Goal: Task Accomplishment & Management: Manage account settings

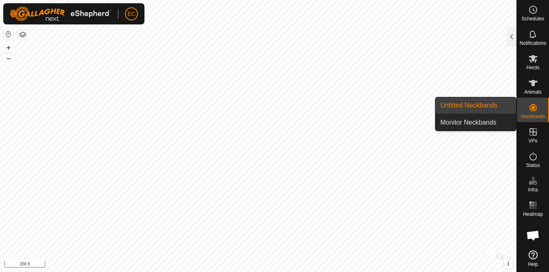
click at [535, 107] on icon at bounding box center [534, 108] width 10 height 10
click at [483, 111] on link "Unfitted Neckbands" at bounding box center [476, 105] width 81 height 16
click at [496, 110] on link "Unfitted Neckbands" at bounding box center [476, 105] width 81 height 16
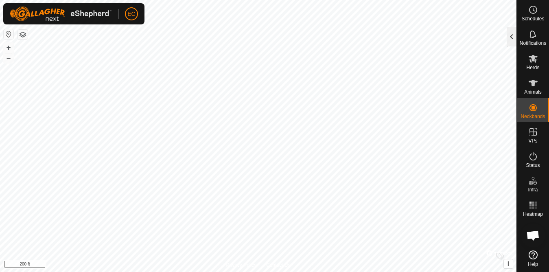
click at [515, 35] on div at bounding box center [512, 37] width 10 height 20
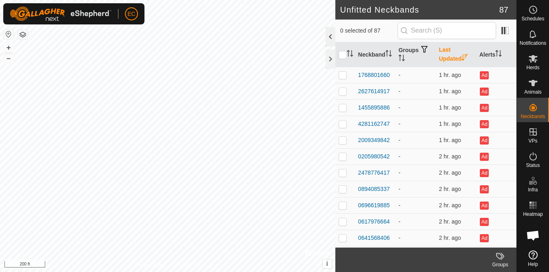
click at [330, 37] on div at bounding box center [331, 37] width 10 height 20
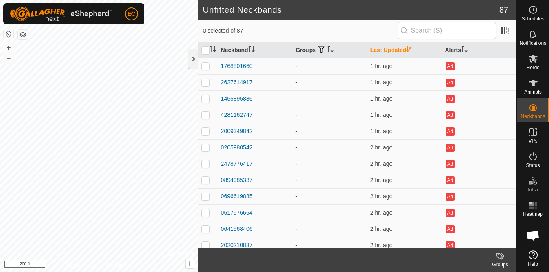
click at [388, 49] on th "Last Updated" at bounding box center [404, 50] width 75 height 16
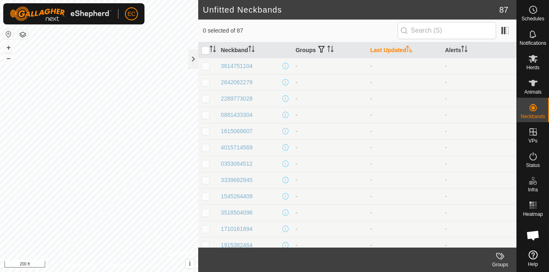
click at [388, 49] on th "Last Updated" at bounding box center [404, 50] width 75 height 16
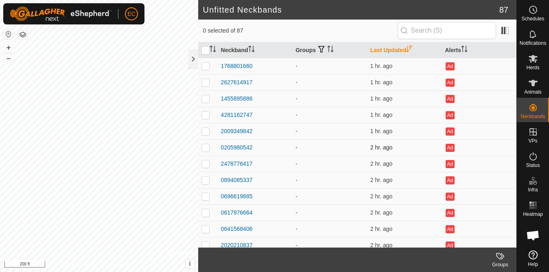
click at [206, 148] on p-checkbox at bounding box center [206, 147] width 8 height 7
checkbox input "true"
click at [207, 66] on p-checkbox at bounding box center [206, 66] width 8 height 7
checkbox input "true"
click at [204, 82] on p-checkbox at bounding box center [206, 82] width 8 height 7
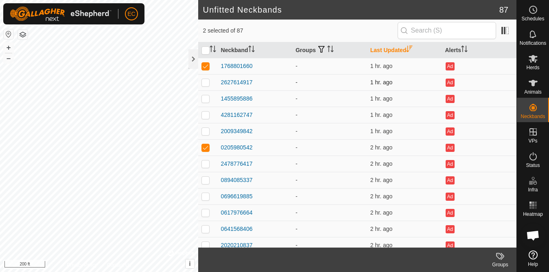
checkbox input "true"
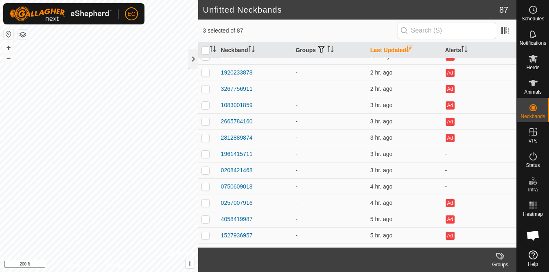
scroll to position [192, 0]
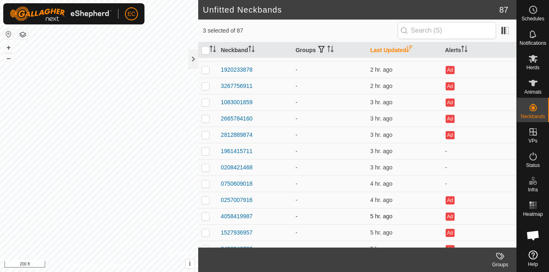
click at [206, 217] on p-checkbox at bounding box center [206, 216] width 8 height 7
checkbox input "true"
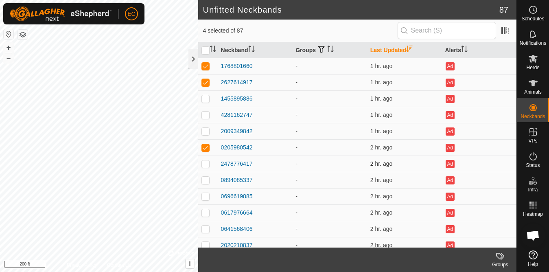
click at [206, 163] on p-checkbox at bounding box center [206, 163] width 8 height 7
checkbox input "true"
click at [206, 100] on p-checkbox at bounding box center [206, 98] width 8 height 7
checkbox input "true"
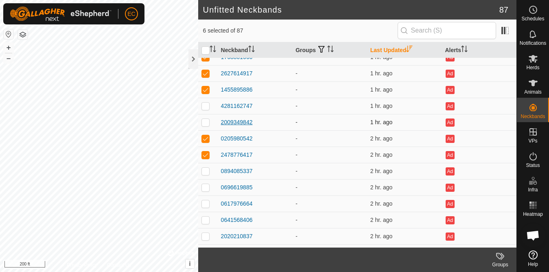
scroll to position [11, 0]
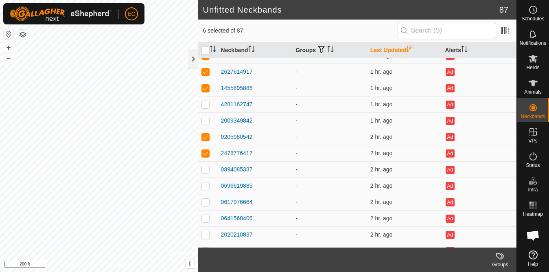
click at [206, 170] on p-checkbox at bounding box center [206, 169] width 8 height 7
checkbox input "true"
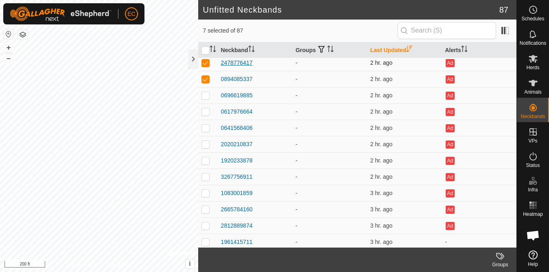
scroll to position [120, 0]
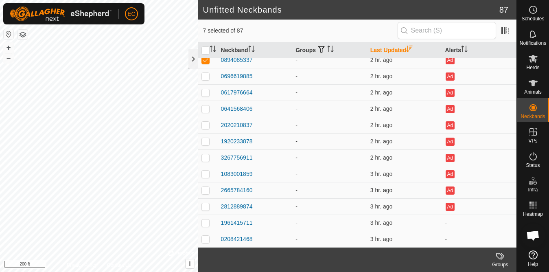
click at [207, 190] on p-checkbox at bounding box center [206, 190] width 8 height 7
checkbox input "true"
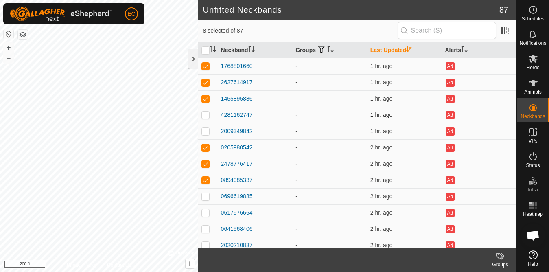
click at [206, 118] on p-checkbox at bounding box center [206, 115] width 8 height 7
checkbox input "true"
click at [206, 129] on p-checkbox at bounding box center [206, 131] width 8 height 7
checkbox input "true"
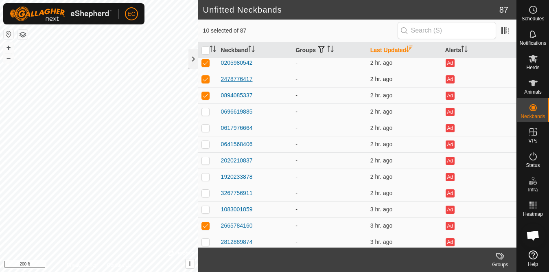
scroll to position [88, 0]
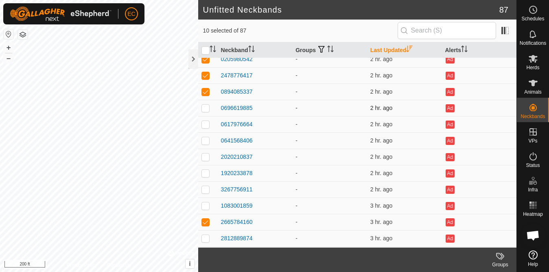
click at [207, 111] on p-checkbox at bounding box center [206, 108] width 8 height 7
checkbox input "true"
click at [207, 122] on p-checkbox at bounding box center [206, 124] width 8 height 7
checkbox input "true"
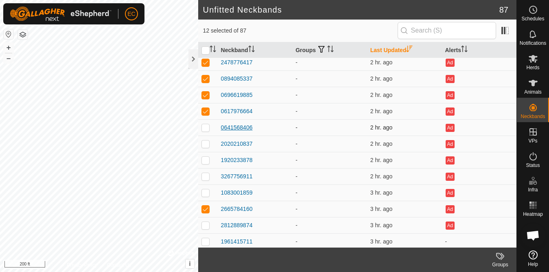
scroll to position [104, 0]
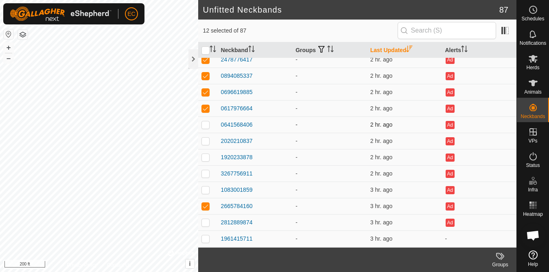
click at [206, 126] on p-checkbox at bounding box center [206, 124] width 8 height 7
checkbox input "true"
click at [205, 143] on p-checkbox at bounding box center [206, 141] width 8 height 7
checkbox input "true"
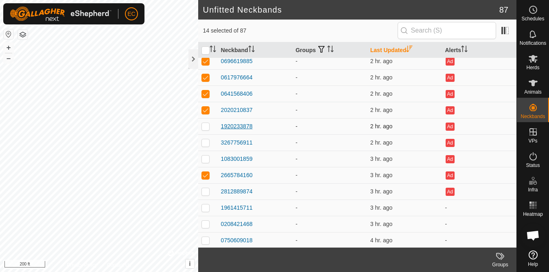
scroll to position [155, 0]
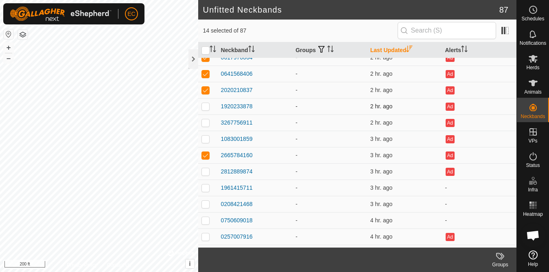
click at [206, 107] on p-checkbox at bounding box center [206, 106] width 8 height 7
checkbox input "true"
click at [205, 124] on p-checkbox at bounding box center [206, 122] width 8 height 7
checkbox input "true"
click at [207, 140] on p-checkbox at bounding box center [206, 139] width 8 height 7
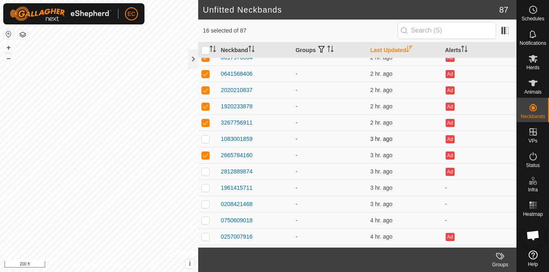
checkbox input "true"
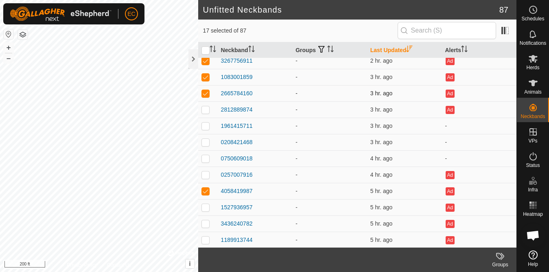
scroll to position [219, 0]
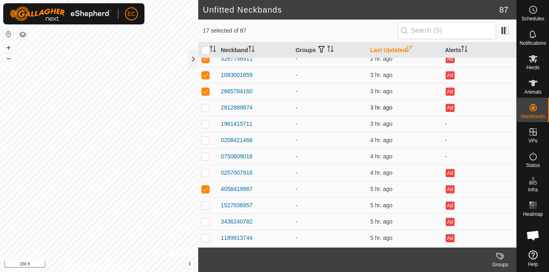
click at [206, 110] on p-checkbox at bounding box center [206, 107] width 8 height 7
checkbox input "true"
click at [205, 123] on p-checkbox at bounding box center [206, 124] width 8 height 7
checkbox input "true"
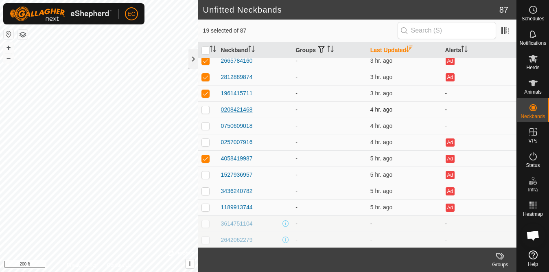
scroll to position [253, 0]
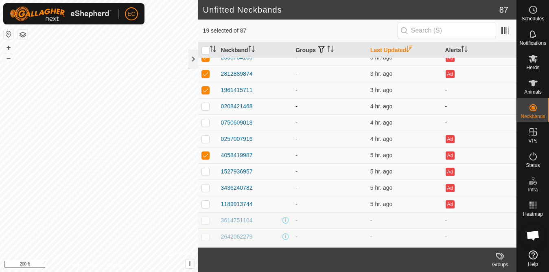
click at [206, 108] on p-checkbox at bounding box center [206, 106] width 8 height 7
checkbox input "true"
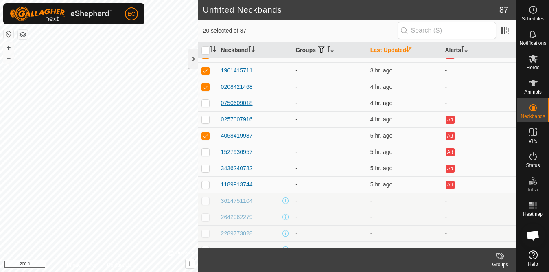
scroll to position [280, 0]
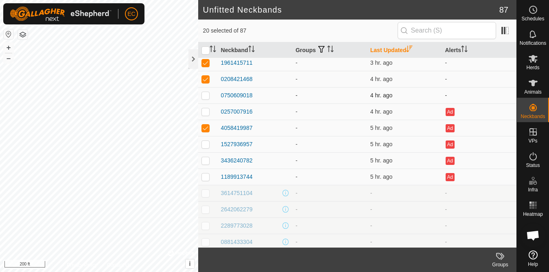
click at [205, 99] on td at bounding box center [208, 95] width 20 height 16
checkbox input "true"
click at [206, 112] on p-checkbox at bounding box center [206, 111] width 8 height 7
checkbox input "true"
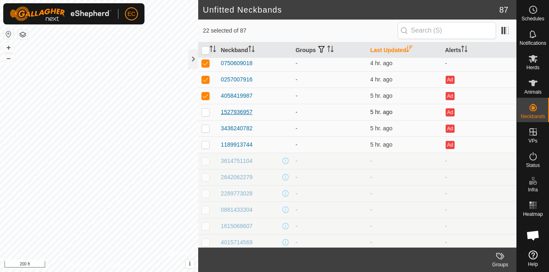
scroll to position [315, 0]
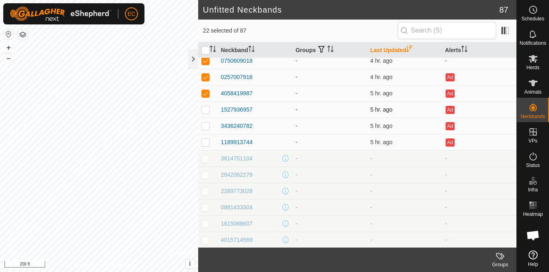
click at [208, 110] on p-checkbox at bounding box center [206, 109] width 8 height 7
checkbox input "true"
click at [206, 127] on p-checkbox at bounding box center [206, 126] width 8 height 7
checkbox input "true"
click at [205, 145] on p-checkbox at bounding box center [206, 142] width 8 height 7
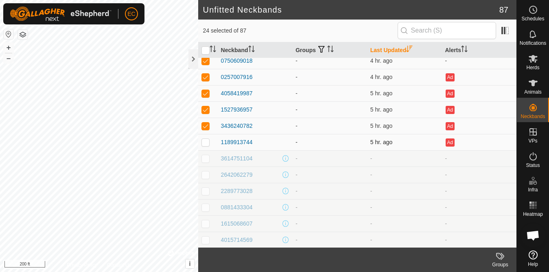
checkbox input "true"
click at [207, 48] on input "checkbox" at bounding box center [206, 50] width 8 height 8
checkbox input "true"
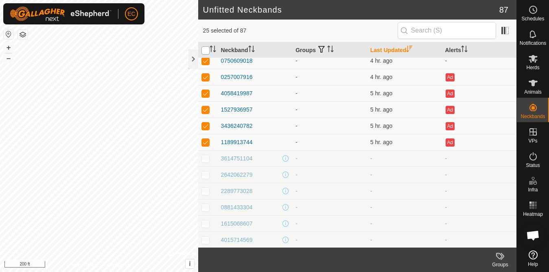
checkbox input "true"
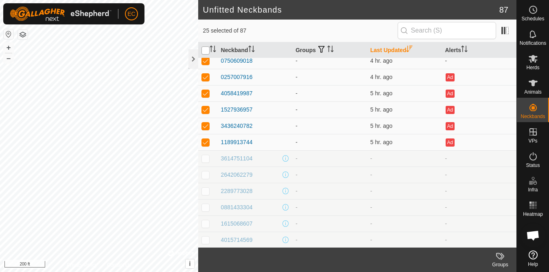
checkbox input "true"
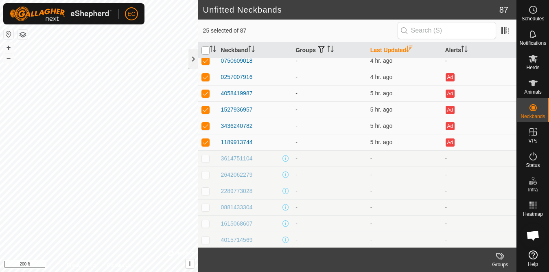
checkbox input "true"
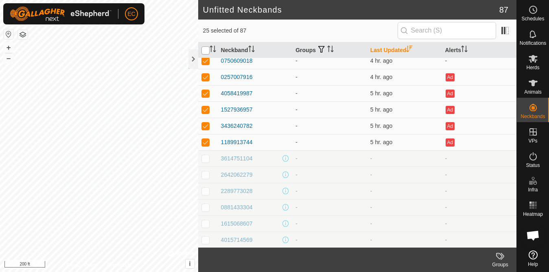
checkbox input "true"
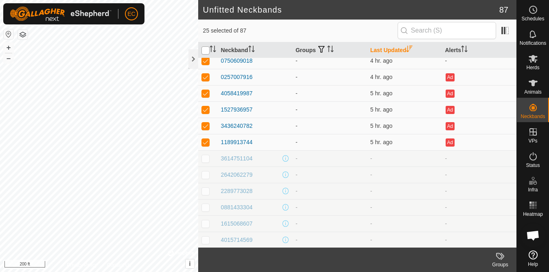
checkbox input "true"
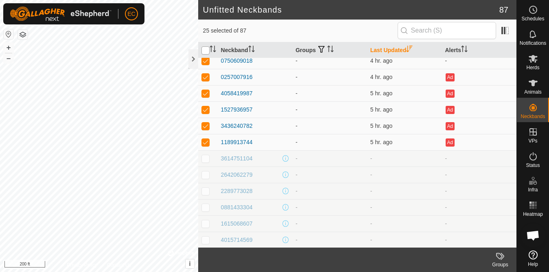
checkbox input "true"
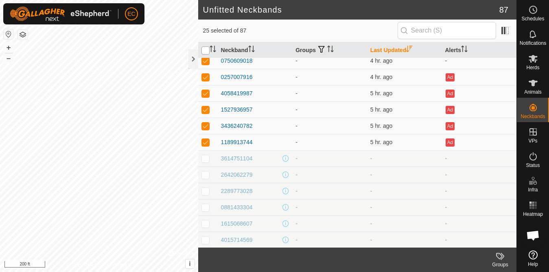
checkbox input "true"
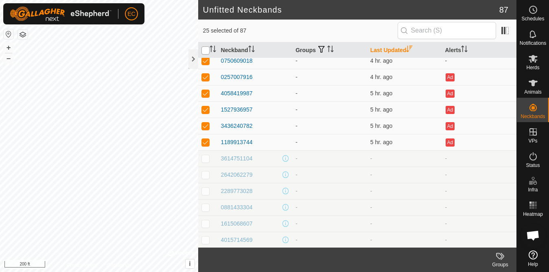
checkbox input "true"
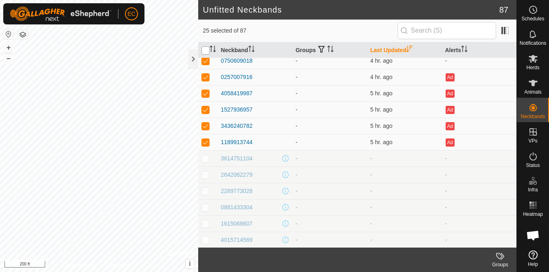
checkbox input "true"
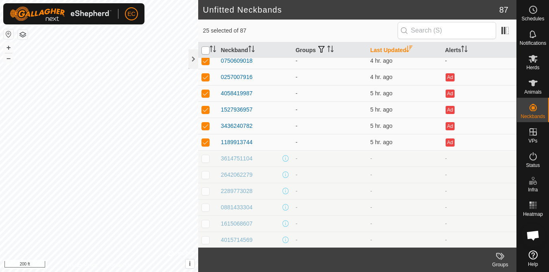
checkbox input "true"
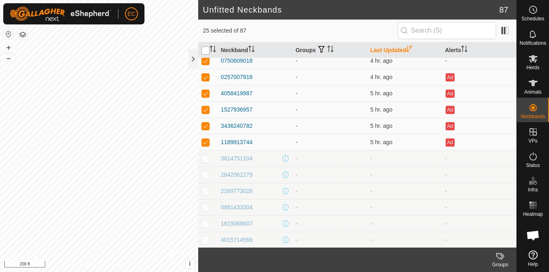
checkbox input "true"
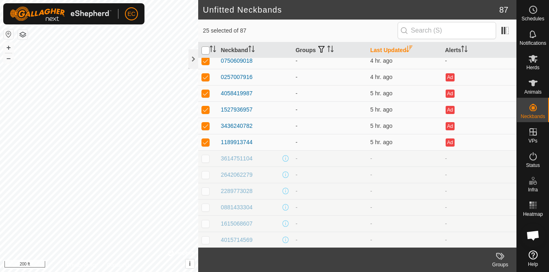
checkbox input "true"
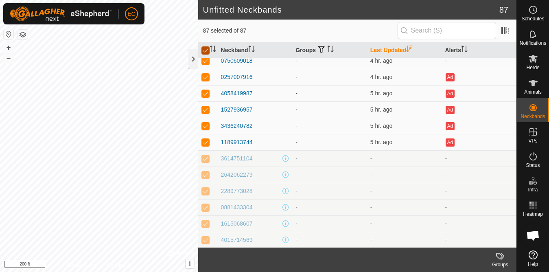
click at [207, 48] on input "checkbox" at bounding box center [206, 50] width 8 height 8
checkbox input "false"
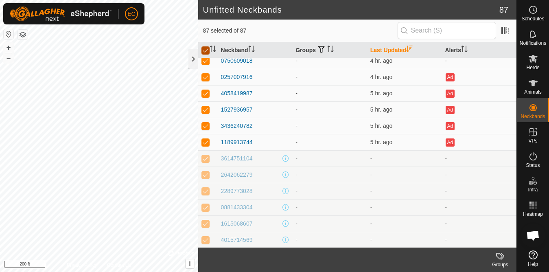
checkbox input "false"
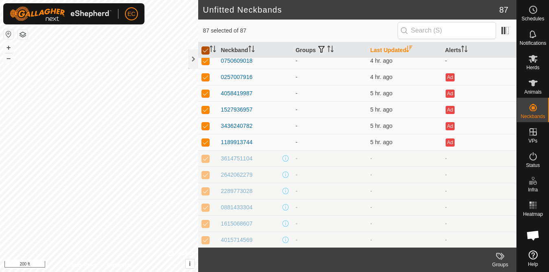
checkbox input "false"
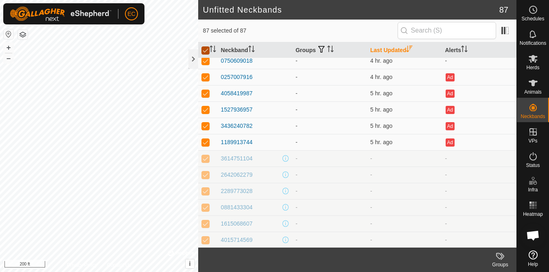
checkbox input "false"
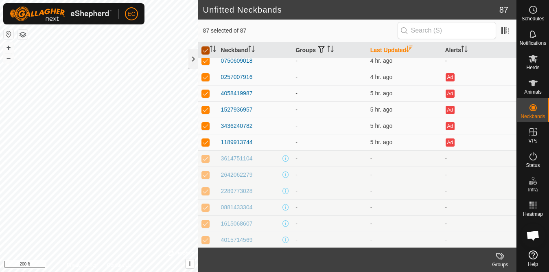
checkbox input "false"
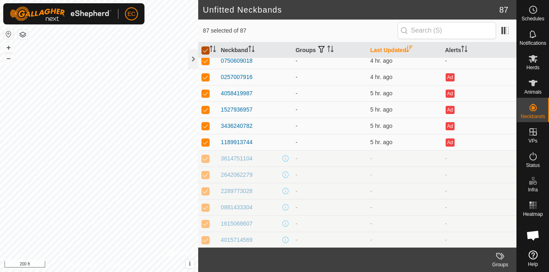
checkbox input "false"
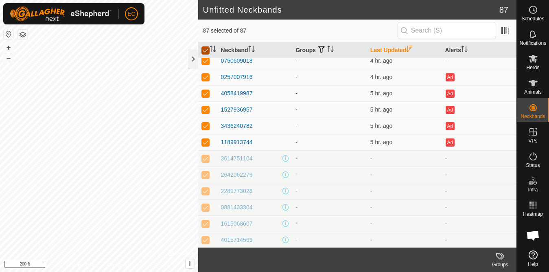
checkbox input "false"
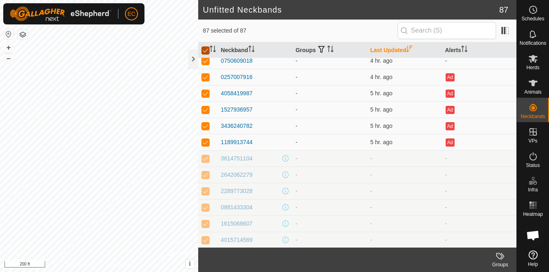
checkbox input "false"
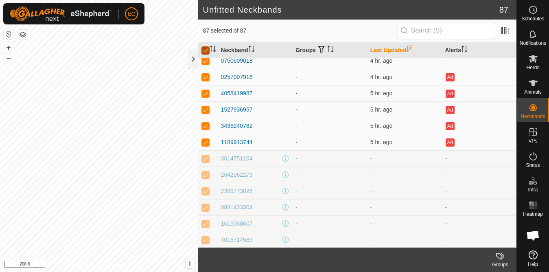
checkbox input "false"
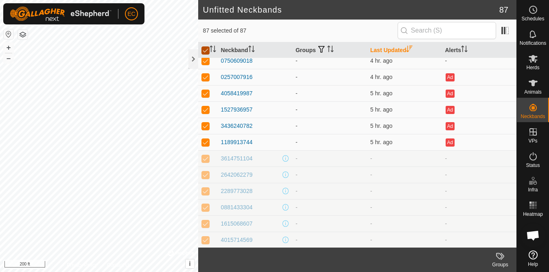
checkbox input "false"
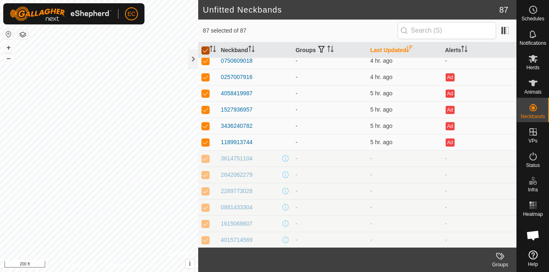
checkbox input "false"
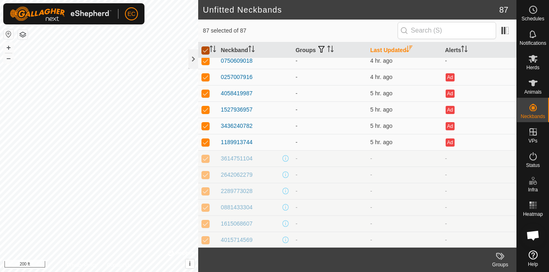
checkbox input "false"
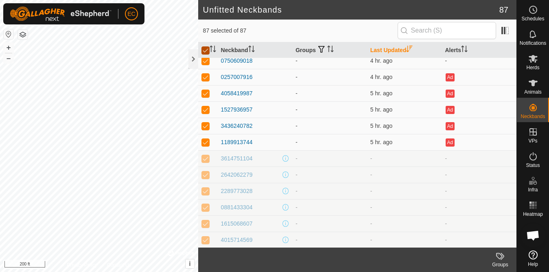
checkbox input "false"
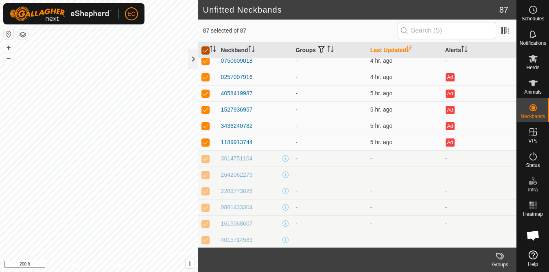
checkbox input "false"
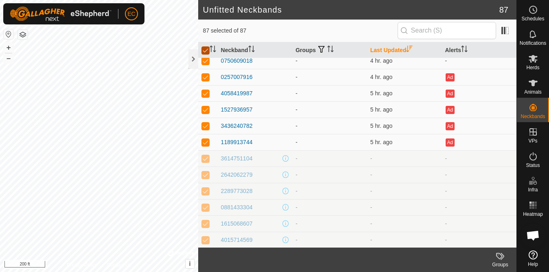
checkbox input "false"
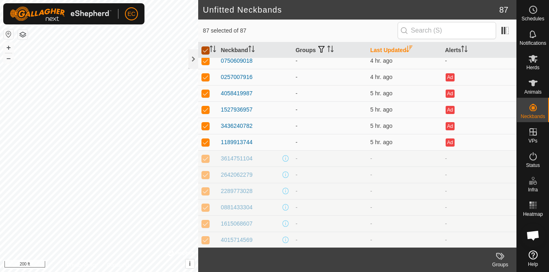
checkbox input "false"
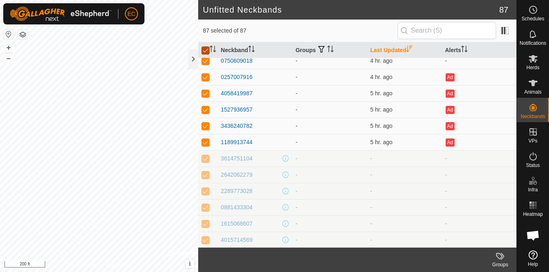
checkbox input "false"
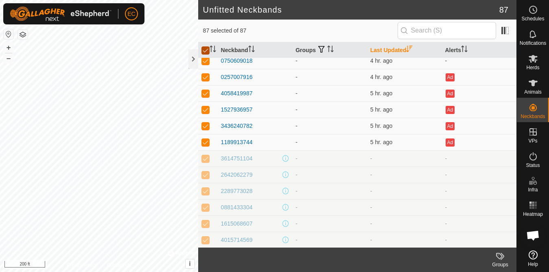
checkbox input "false"
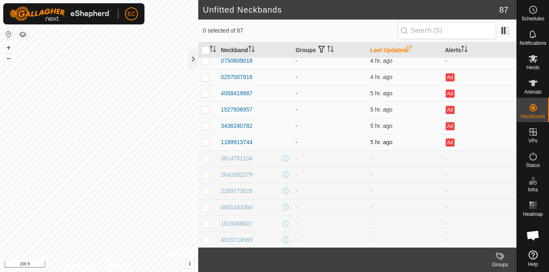
scroll to position [0, 0]
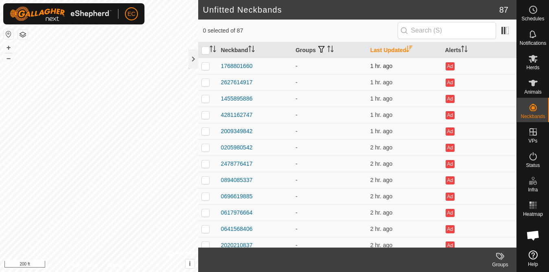
click at [207, 66] on p-checkbox at bounding box center [206, 66] width 8 height 7
checkbox input "true"
click at [207, 81] on p-checkbox at bounding box center [206, 82] width 8 height 7
checkbox input "true"
click at [206, 100] on p-checkbox at bounding box center [206, 98] width 8 height 7
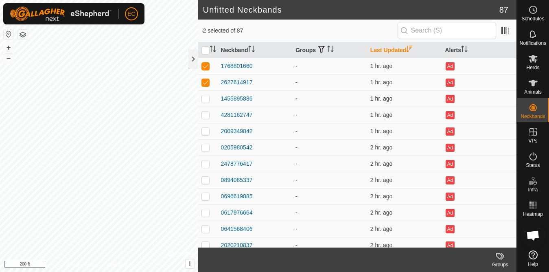
checkbox input "true"
click at [208, 115] on p-checkbox at bounding box center [206, 115] width 8 height 7
checkbox input "true"
click at [206, 129] on p-checkbox at bounding box center [206, 131] width 8 height 7
checkbox input "true"
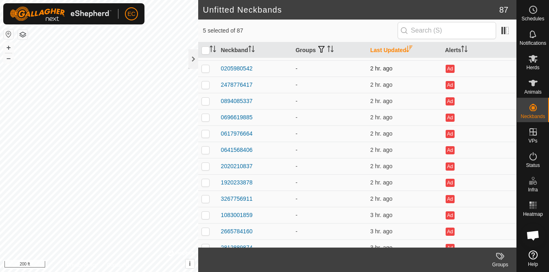
scroll to position [80, 0]
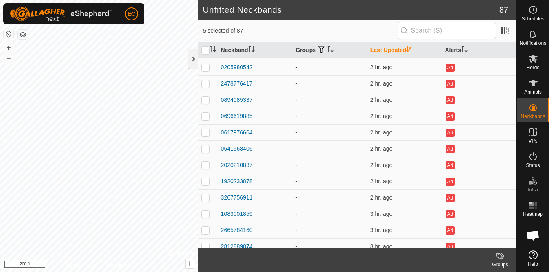
click at [208, 68] on p-checkbox at bounding box center [206, 67] width 8 height 7
checkbox input "true"
click at [209, 83] on td at bounding box center [208, 83] width 20 height 16
checkbox input "true"
click at [208, 101] on p-checkbox at bounding box center [206, 100] width 8 height 7
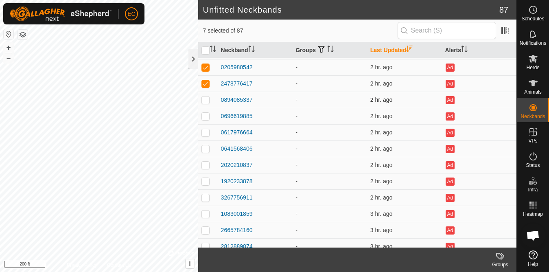
checkbox input "true"
click at [206, 115] on p-checkbox at bounding box center [206, 116] width 8 height 7
checkbox input "true"
click at [206, 134] on p-checkbox at bounding box center [206, 132] width 8 height 7
checkbox input "true"
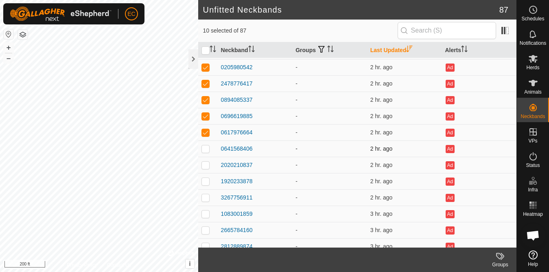
click at [206, 151] on p-checkbox at bounding box center [206, 148] width 8 height 7
checkbox input "true"
click at [206, 168] on td at bounding box center [208, 165] width 20 height 16
checkbox input "true"
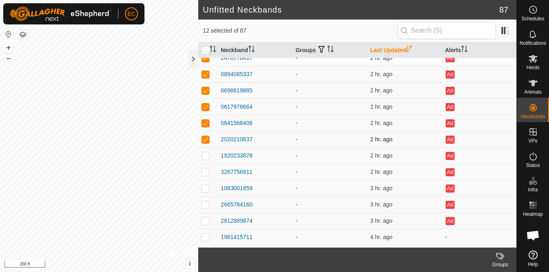
scroll to position [118, 0]
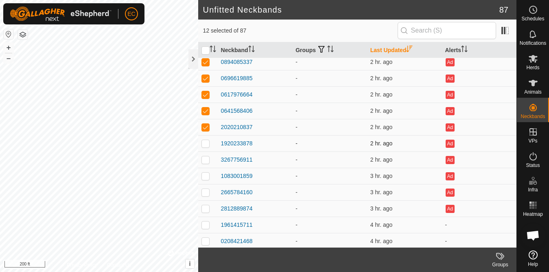
click at [206, 143] on p-checkbox at bounding box center [206, 143] width 8 height 7
checkbox input "true"
click at [206, 161] on p-checkbox at bounding box center [206, 159] width 8 height 7
checkbox input "true"
click at [207, 178] on p-checkbox at bounding box center [206, 176] width 8 height 7
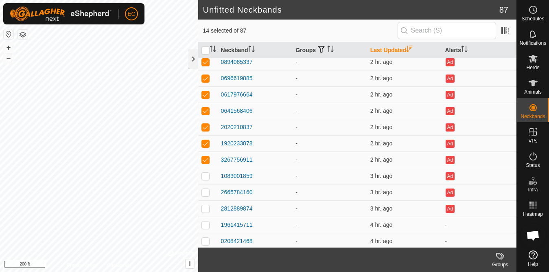
checkbox input "true"
click at [206, 193] on p-checkbox at bounding box center [206, 192] width 8 height 7
checkbox input "true"
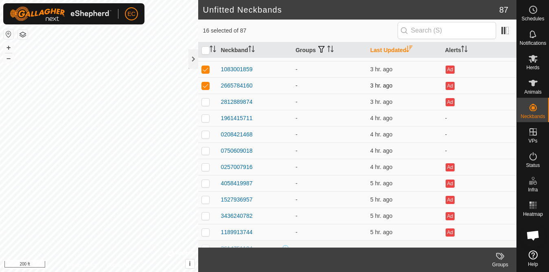
scroll to position [226, 0]
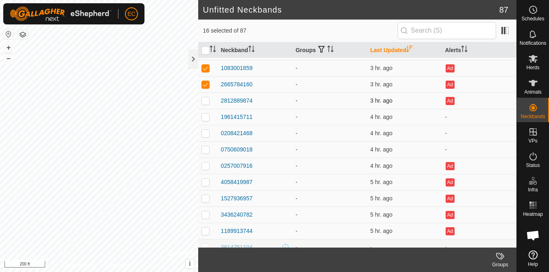
click at [206, 102] on p-checkbox at bounding box center [206, 100] width 8 height 7
checkbox input "true"
click at [206, 116] on p-checkbox at bounding box center [206, 117] width 8 height 7
checkbox input "true"
click at [206, 134] on p-checkbox at bounding box center [206, 133] width 8 height 7
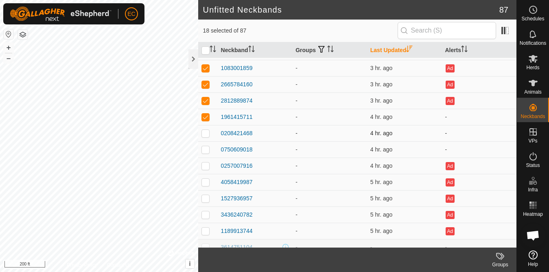
checkbox input "true"
click at [207, 152] on p-checkbox at bounding box center [206, 149] width 8 height 7
checkbox input "true"
click at [208, 169] on p-checkbox at bounding box center [206, 165] width 8 height 7
checkbox input "true"
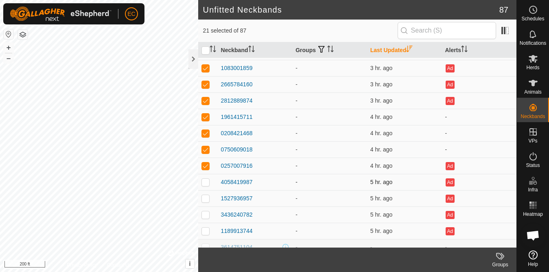
click at [207, 184] on p-checkbox at bounding box center [206, 182] width 8 height 7
checkbox input "true"
click at [207, 200] on p-checkbox at bounding box center [206, 198] width 8 height 7
checkbox input "true"
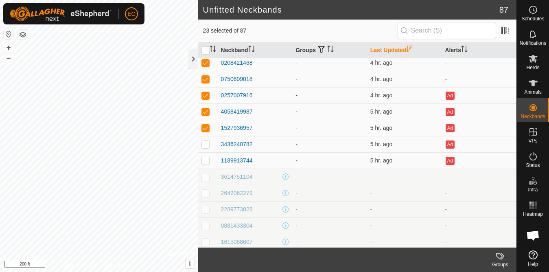
scroll to position [297, 0]
click at [204, 142] on p-checkbox at bounding box center [206, 143] width 8 height 7
checkbox input "true"
click at [208, 161] on p-checkbox at bounding box center [206, 160] width 8 height 7
